Goal: Task Accomplishment & Management: Complete application form

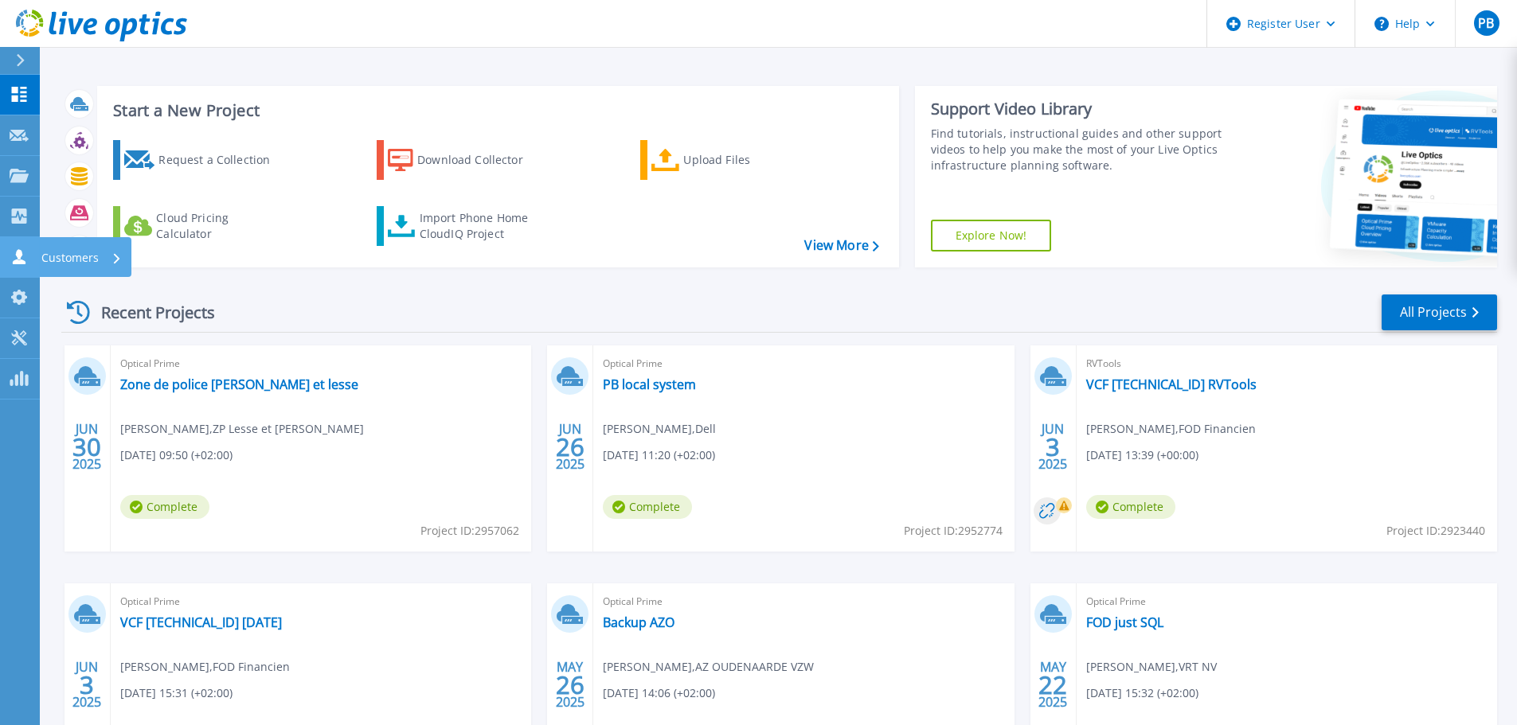
click at [22, 260] on icon at bounding box center [19, 256] width 19 height 15
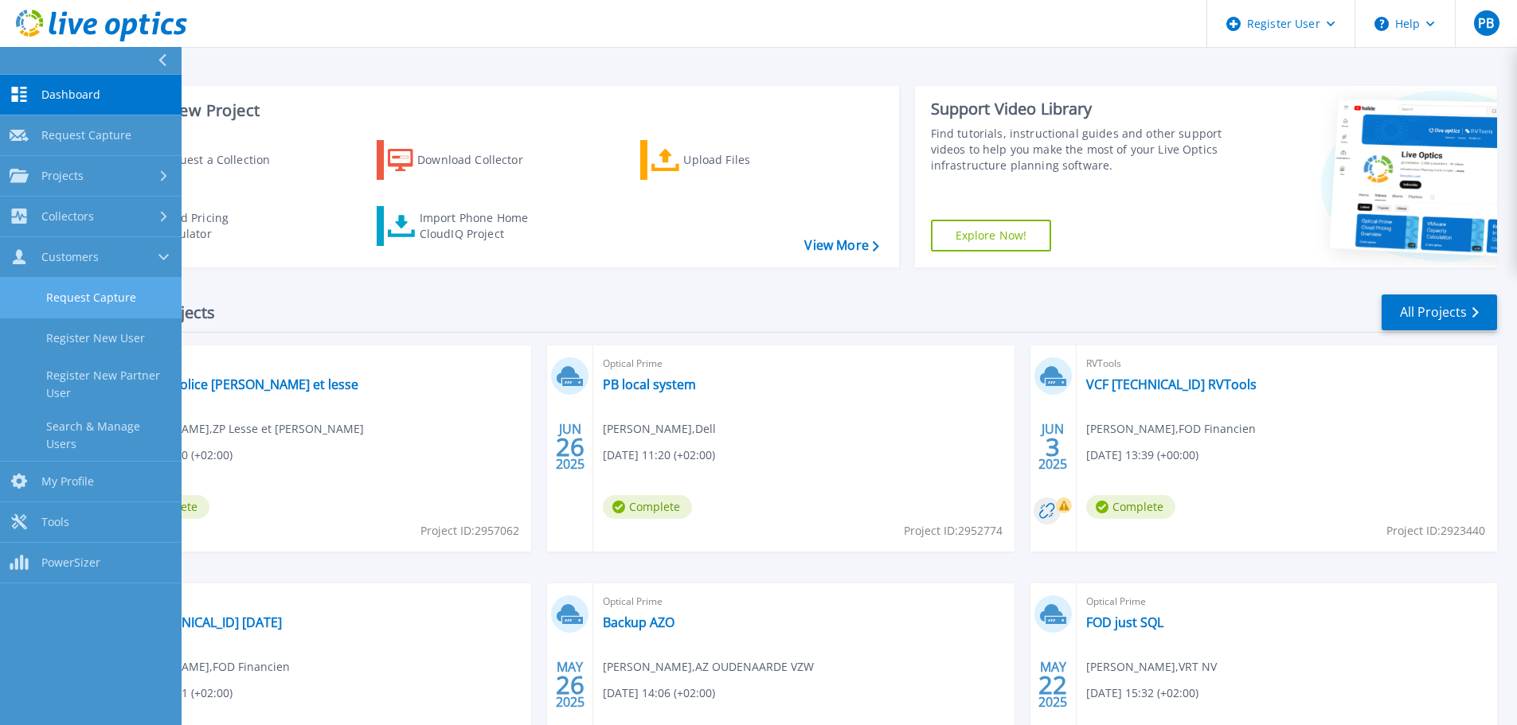
click at [99, 291] on link "Request Capture" at bounding box center [91, 298] width 182 height 41
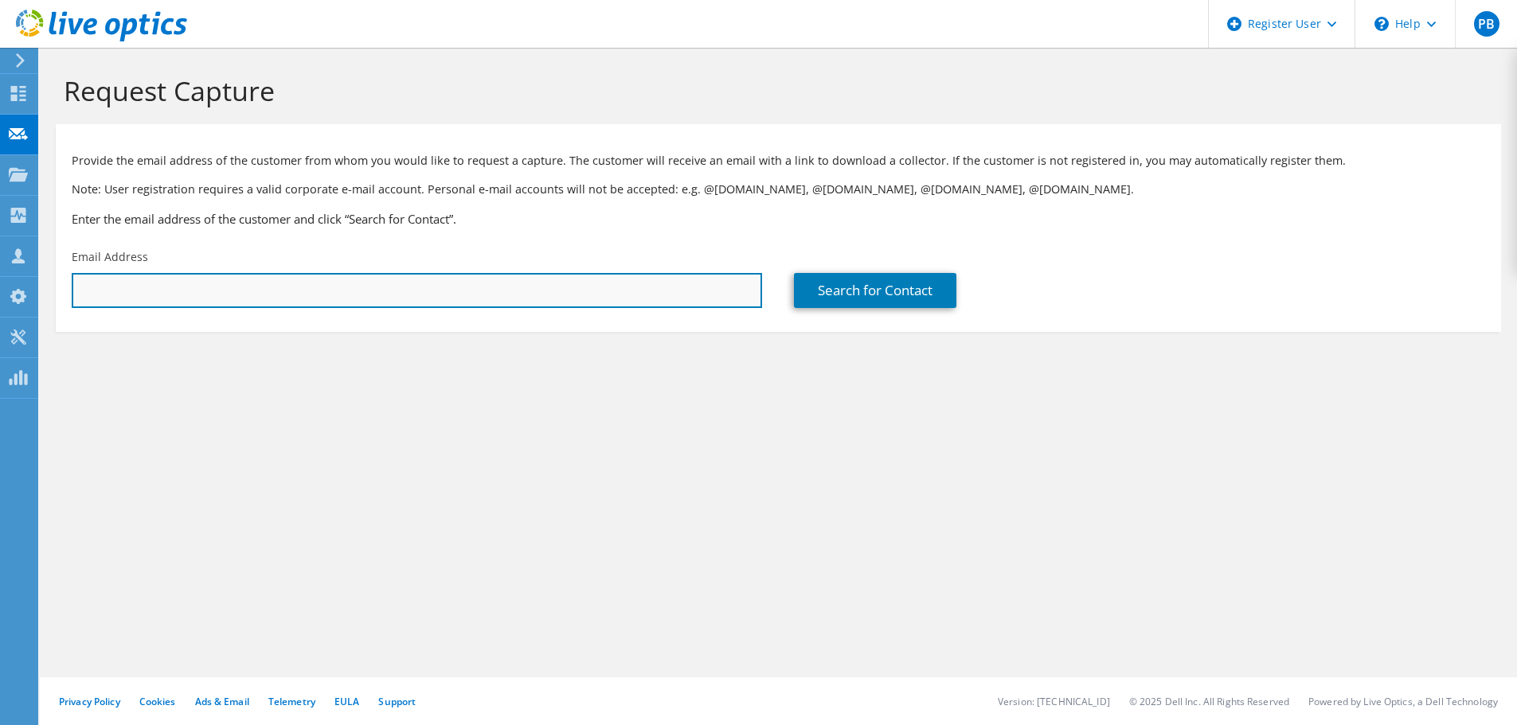
drag, startPoint x: 0, startPoint y: 0, endPoint x: 99, endPoint y: 291, distance: 307.7
click at [99, 291] on input "text" at bounding box center [417, 290] width 690 height 35
type input "[EMAIL_ADDRESS][DOMAIN_NAME]"
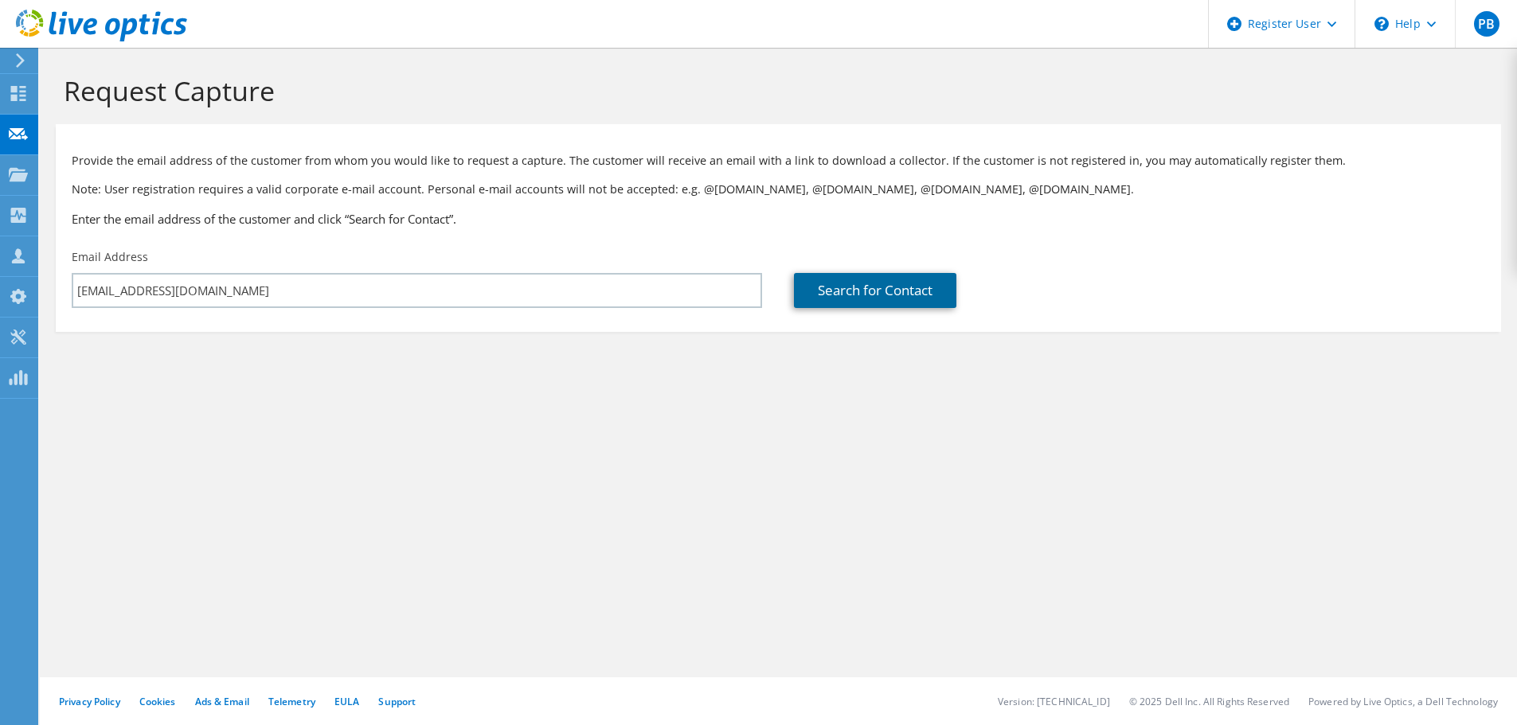
click at [860, 298] on link "Search for Contact" at bounding box center [875, 290] width 162 height 35
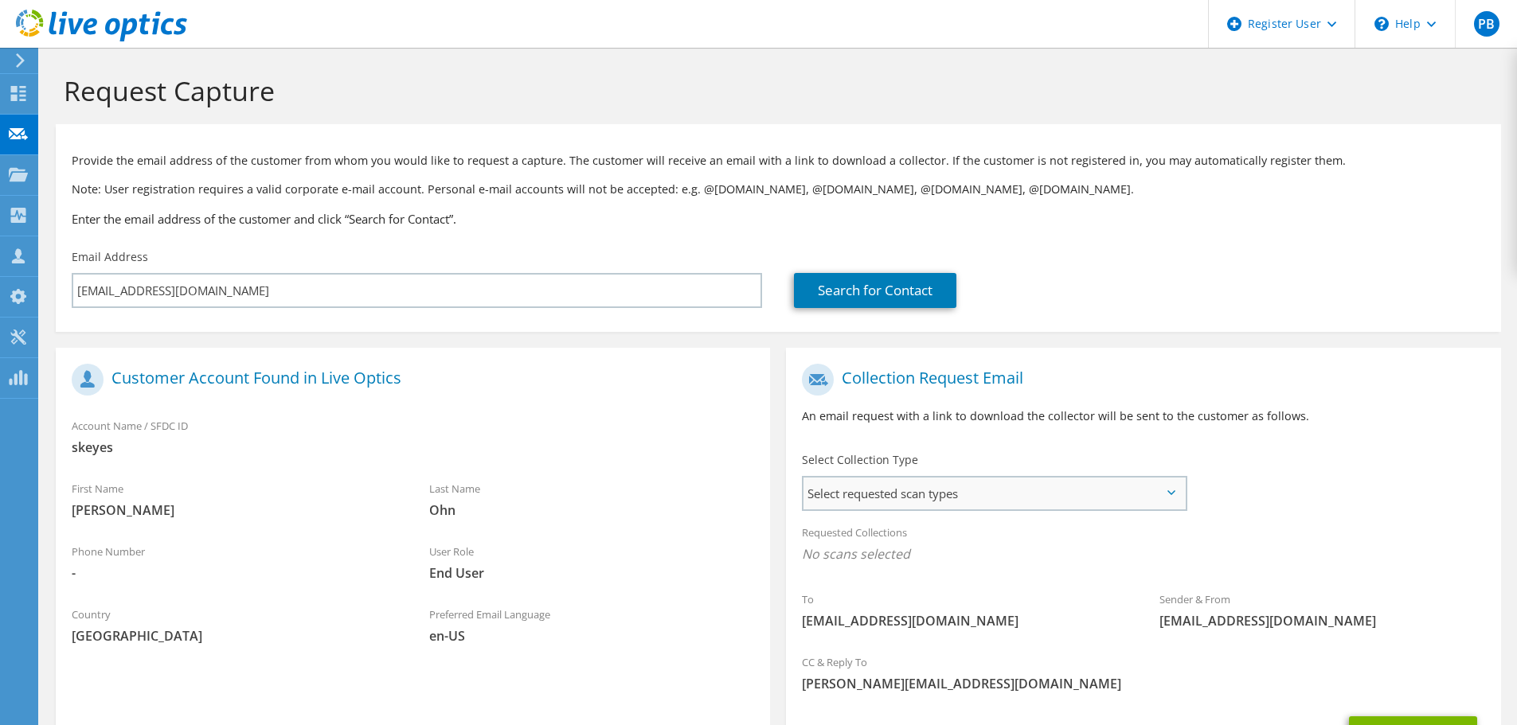
click at [991, 495] on span "Select requested scan types" at bounding box center [994, 494] width 381 height 32
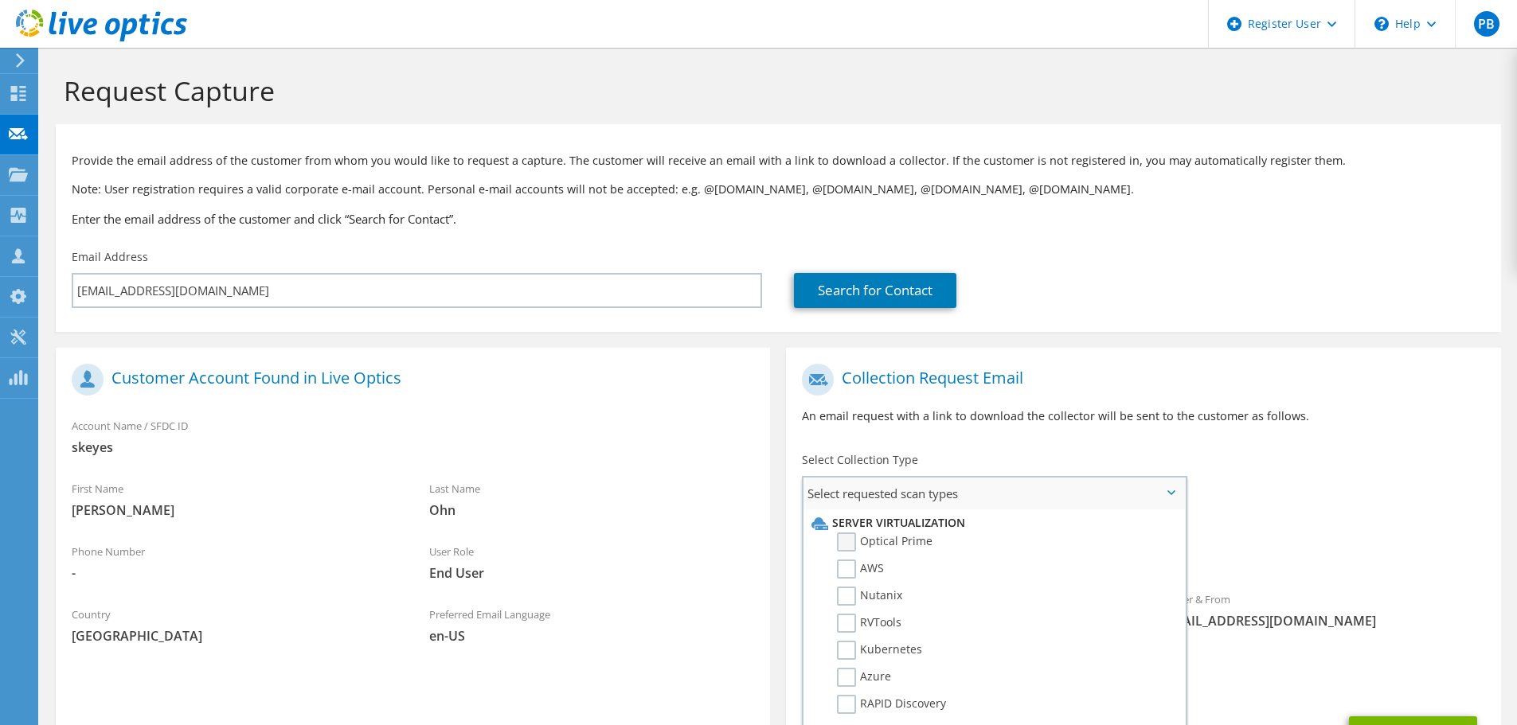
click at [838, 540] on label "Optical Prime" at bounding box center [885, 542] width 96 height 19
click at [0, 0] on input "Optical Prime" at bounding box center [0, 0] width 0 height 0
click at [1311, 449] on div "To [EMAIL_ADDRESS][DOMAIN_NAME] Sender & From [EMAIL_ADDRESS][DOMAIN_NAME]" at bounding box center [1143, 503] width 714 height 295
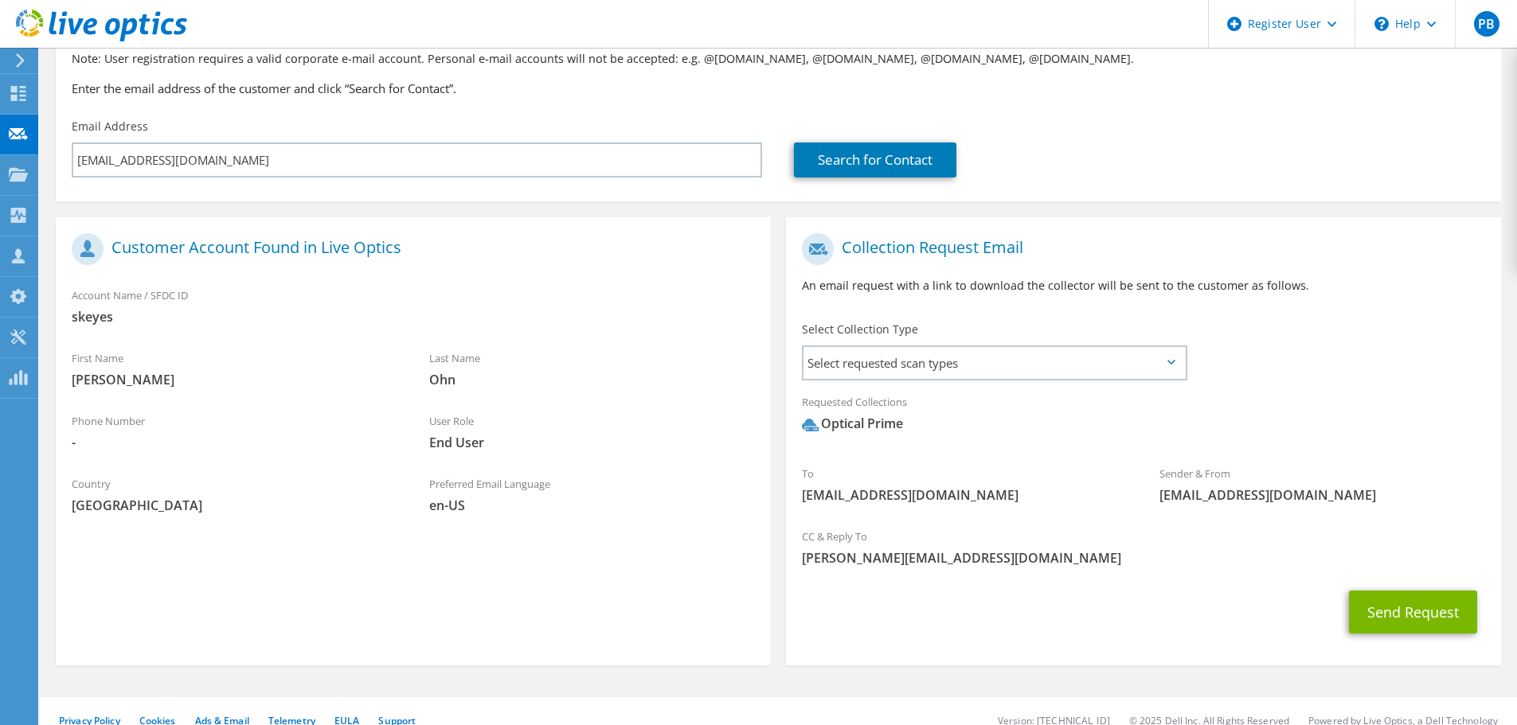
scroll to position [151, 0]
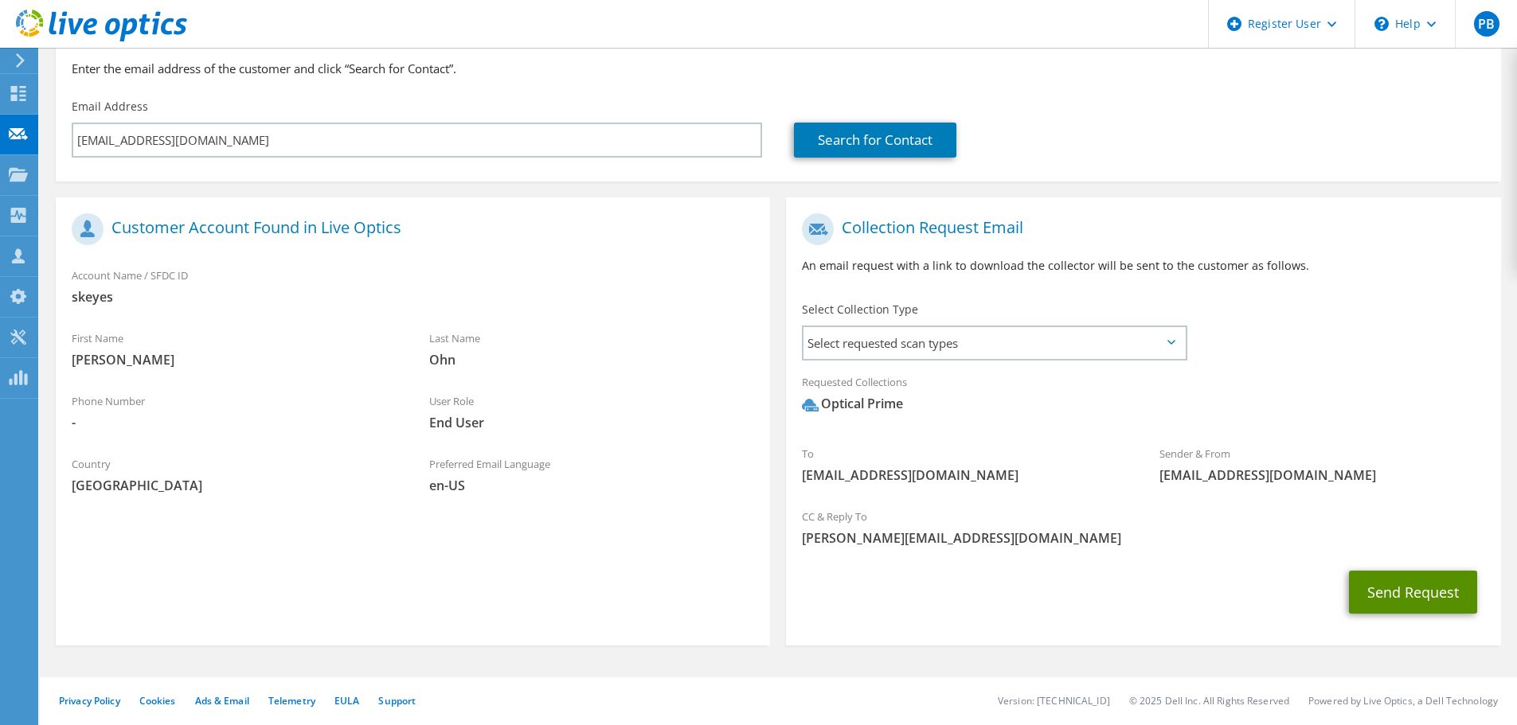
click at [1407, 581] on button "Send Request" at bounding box center [1413, 592] width 128 height 43
